Goal: Task Accomplishment & Management: Manage account settings

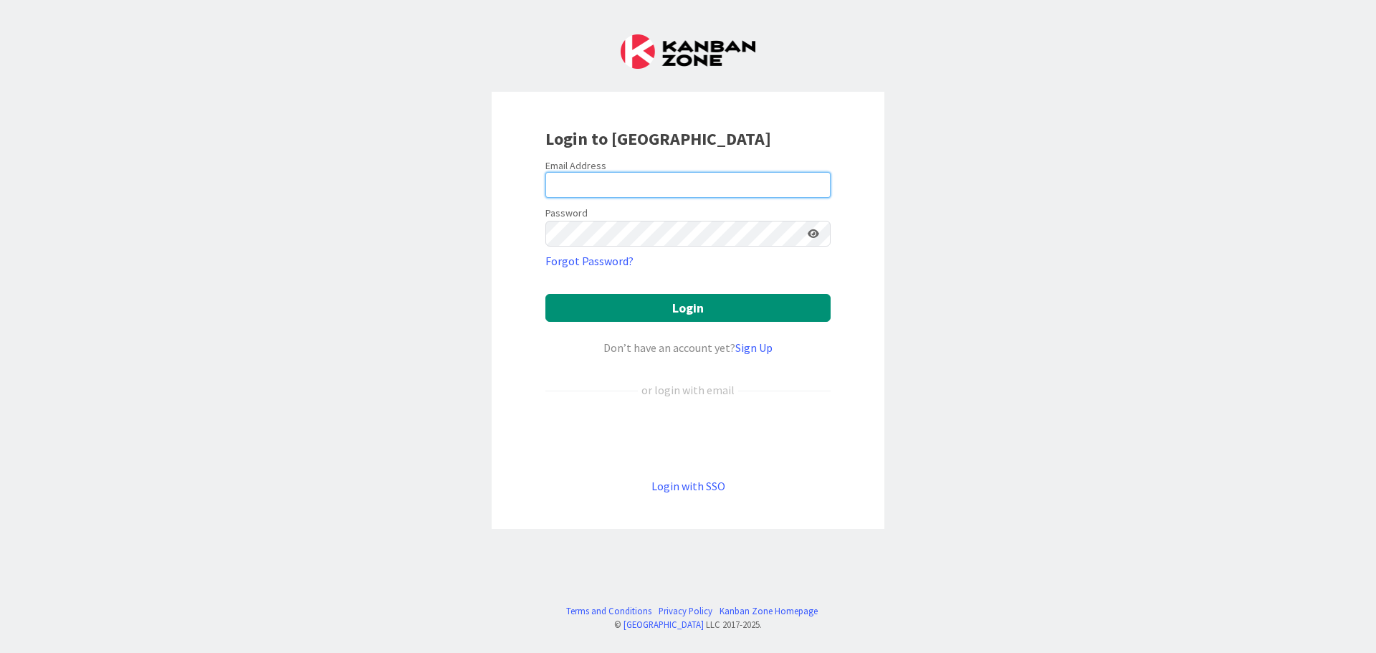
click at [643, 183] on input "email" at bounding box center [687, 185] width 285 height 26
type input "[PERSON_NAME][EMAIL_ADDRESS][DOMAIN_NAME]"
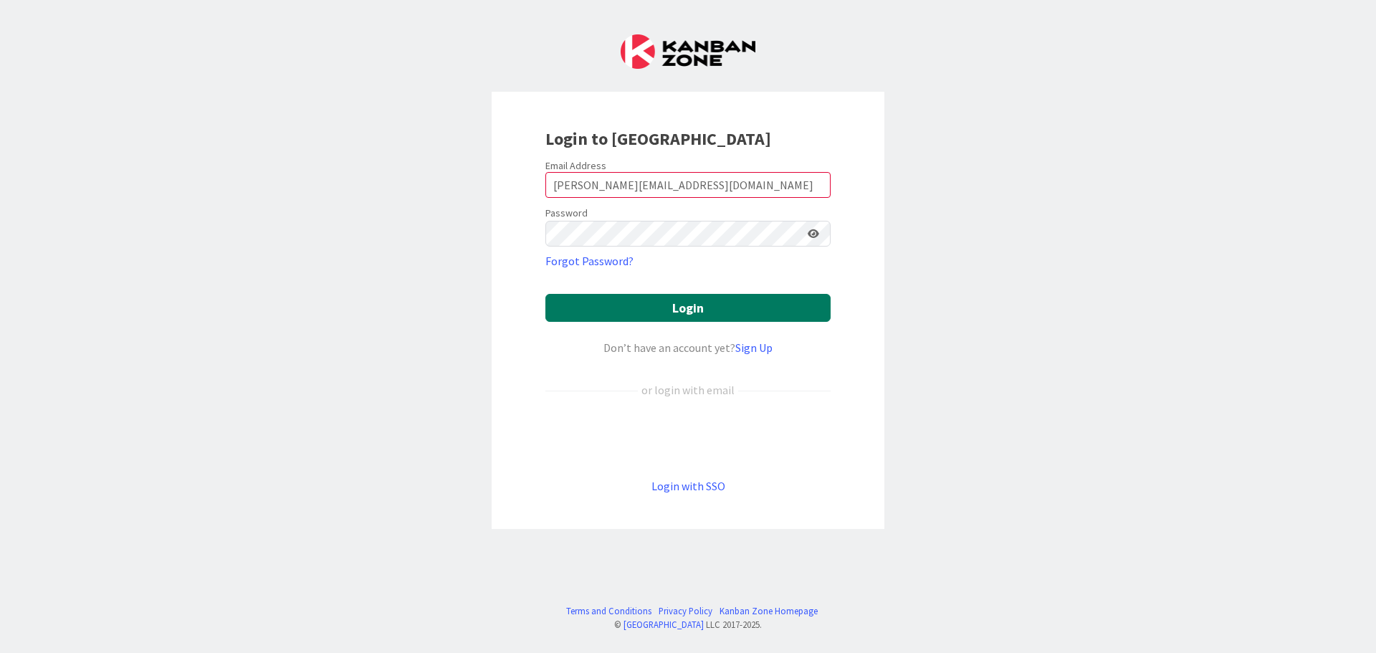
click at [681, 306] on button "Login" at bounding box center [687, 308] width 285 height 28
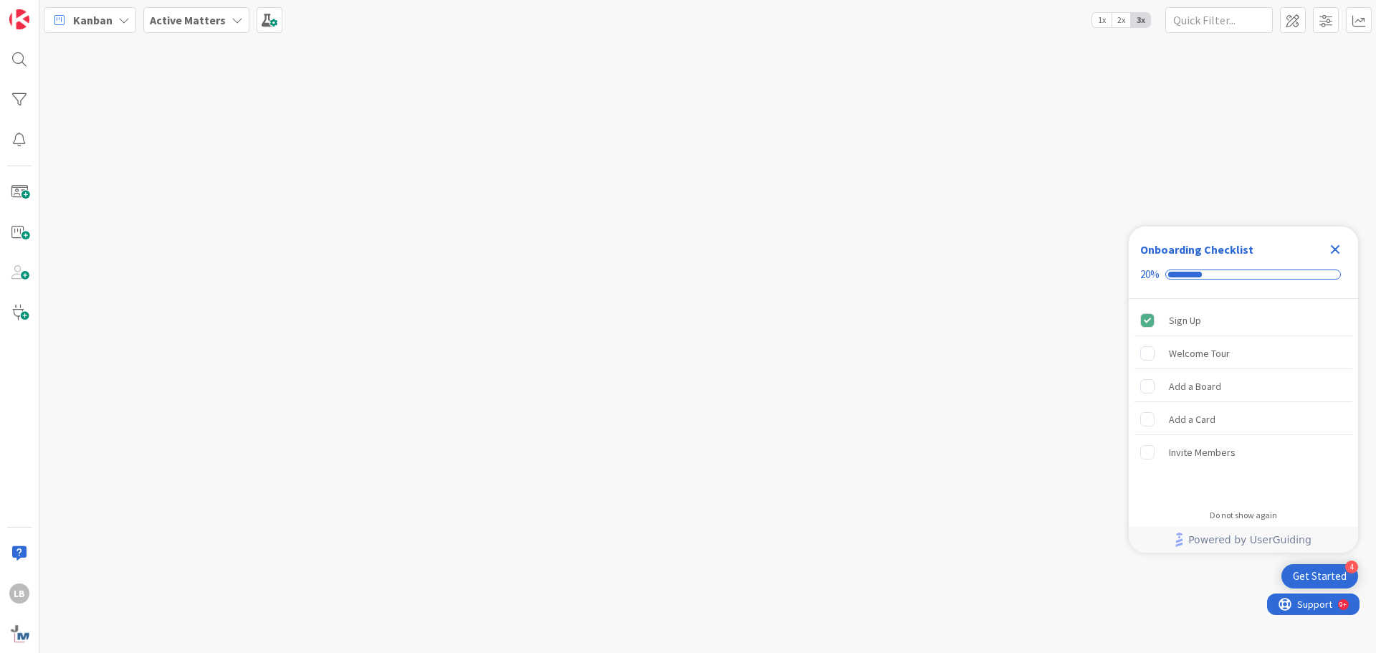
click at [1341, 242] on icon "Close Checklist" at bounding box center [1335, 249] width 17 height 17
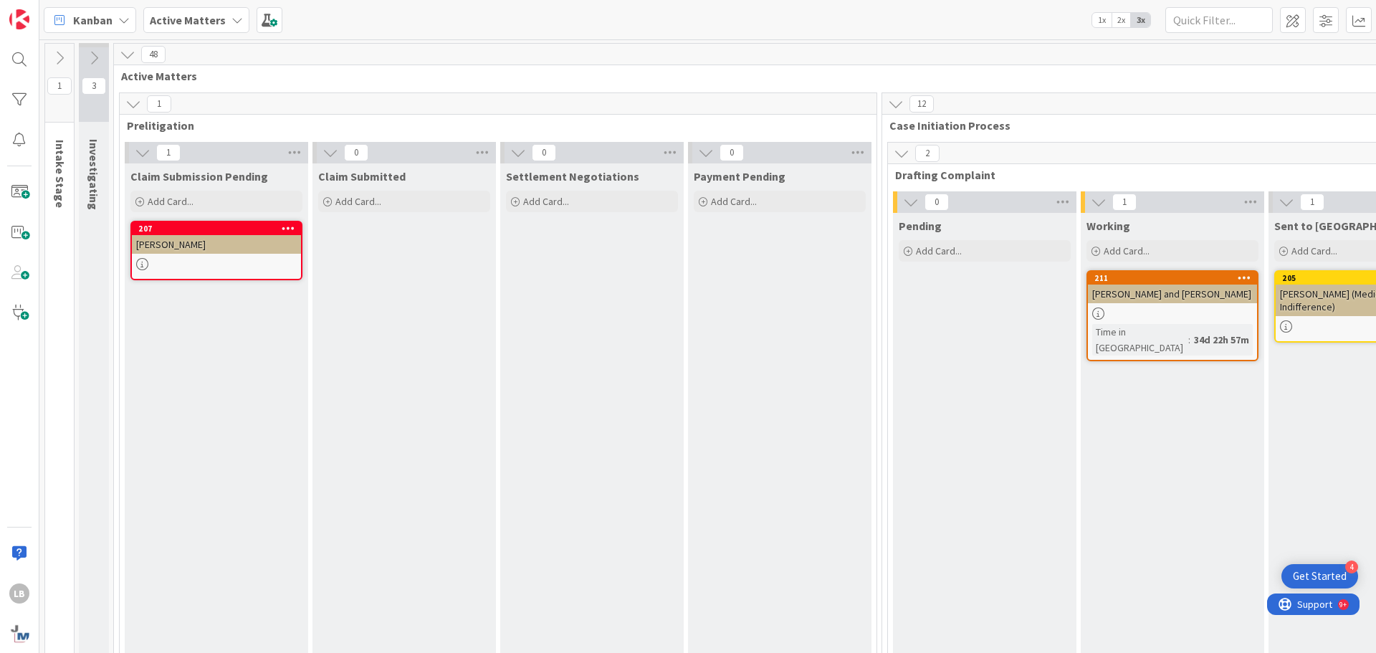
click at [1099, 19] on span "1x" at bounding box center [1101, 20] width 19 height 14
